Goal: Obtain resource: Download file/media

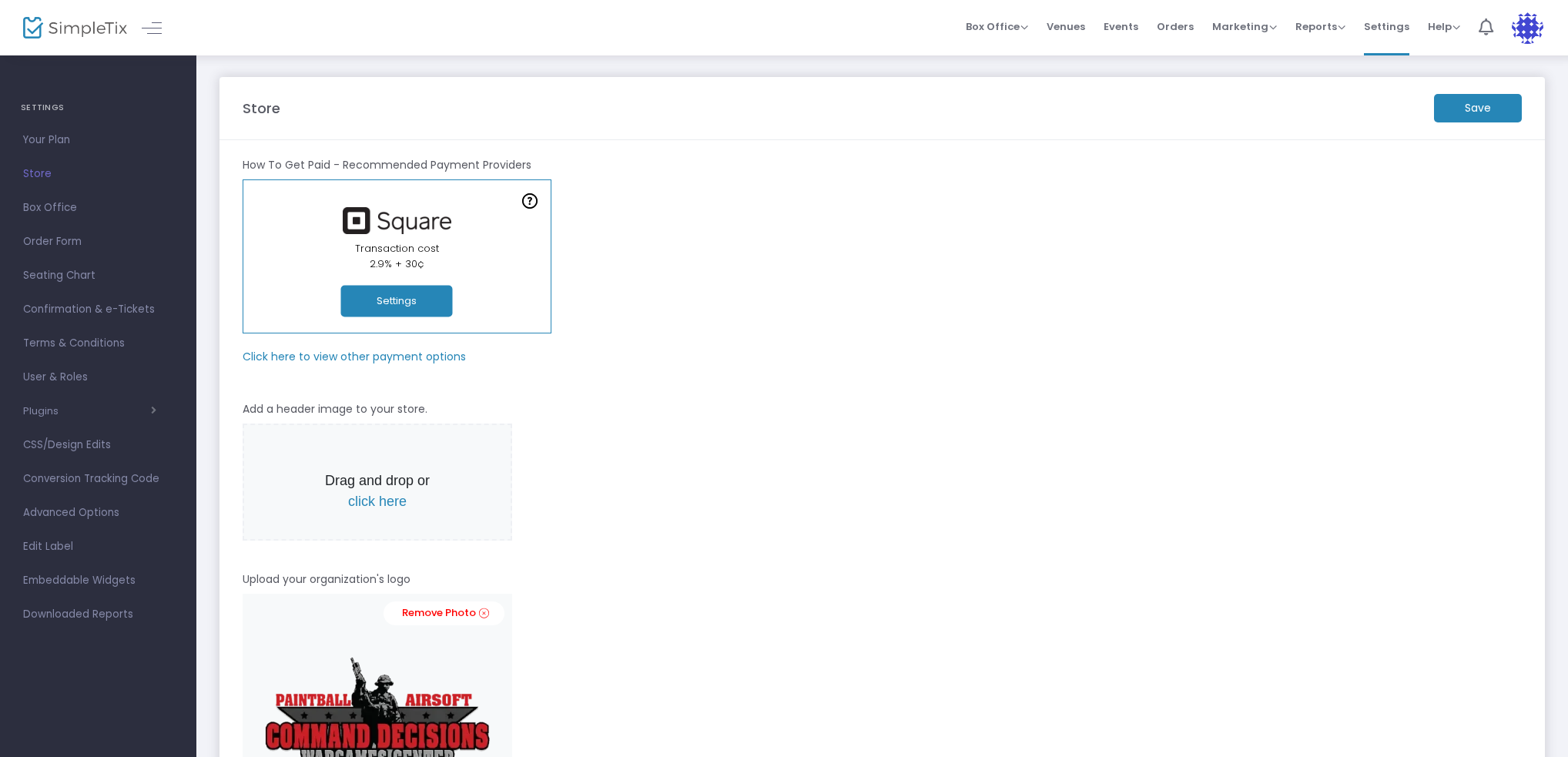
click at [60, 27] on img at bounding box center [75, 28] width 104 height 22
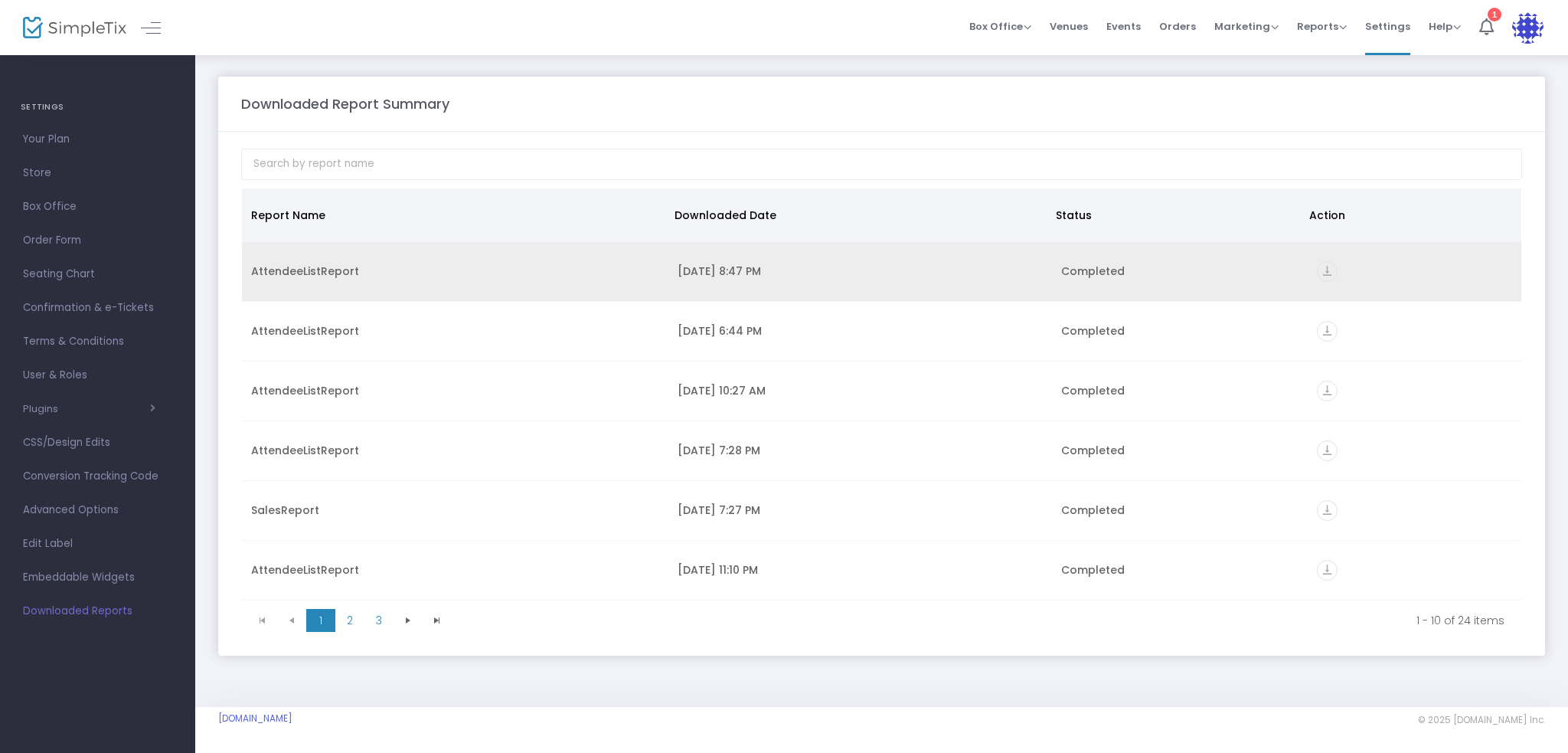
click at [1328, 263] on div "vertical_align_bottom" at bounding box center [1414, 271] width 195 height 20
click at [1323, 272] on icon "vertical_align_bottom" at bounding box center [1326, 271] width 20 height 20
